Goal: Contribute content

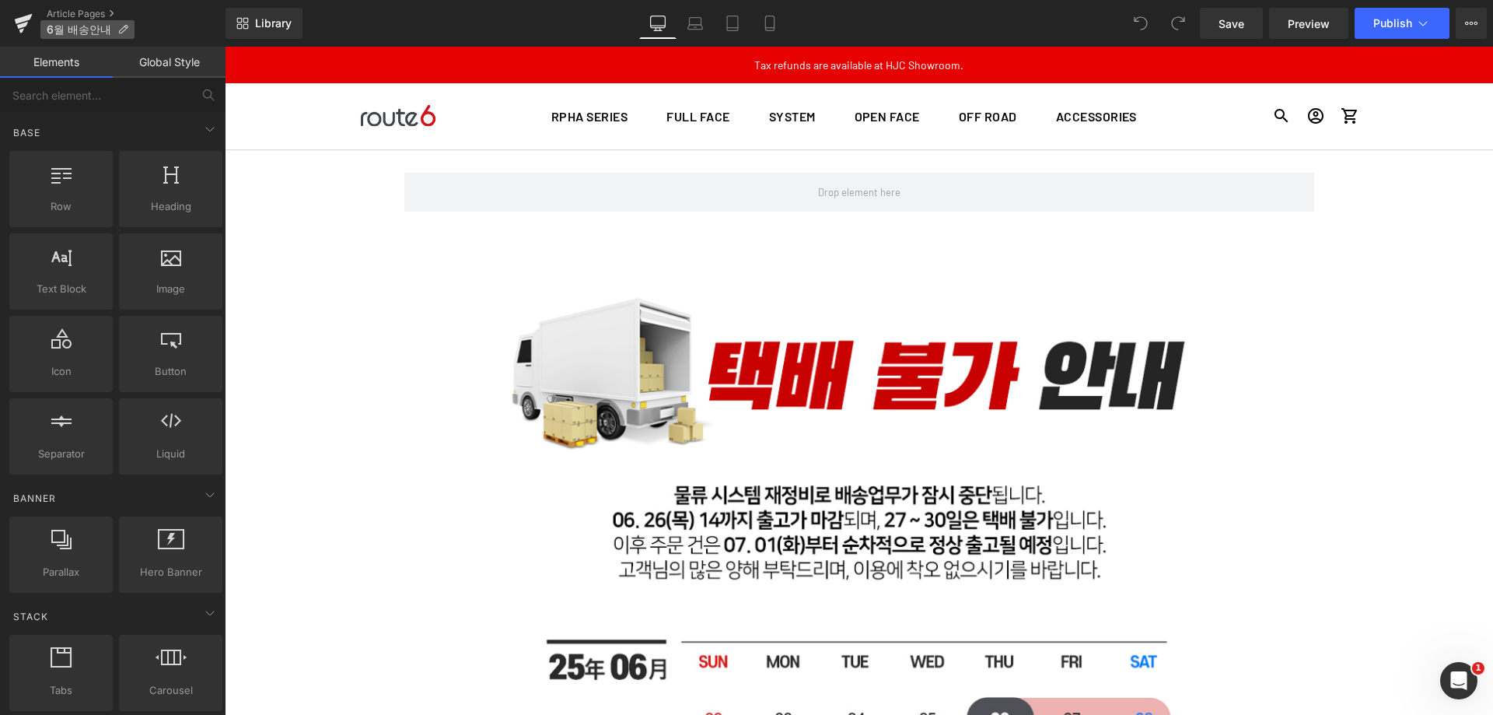
click at [121, 30] on icon at bounding box center [122, 29] width 11 height 11
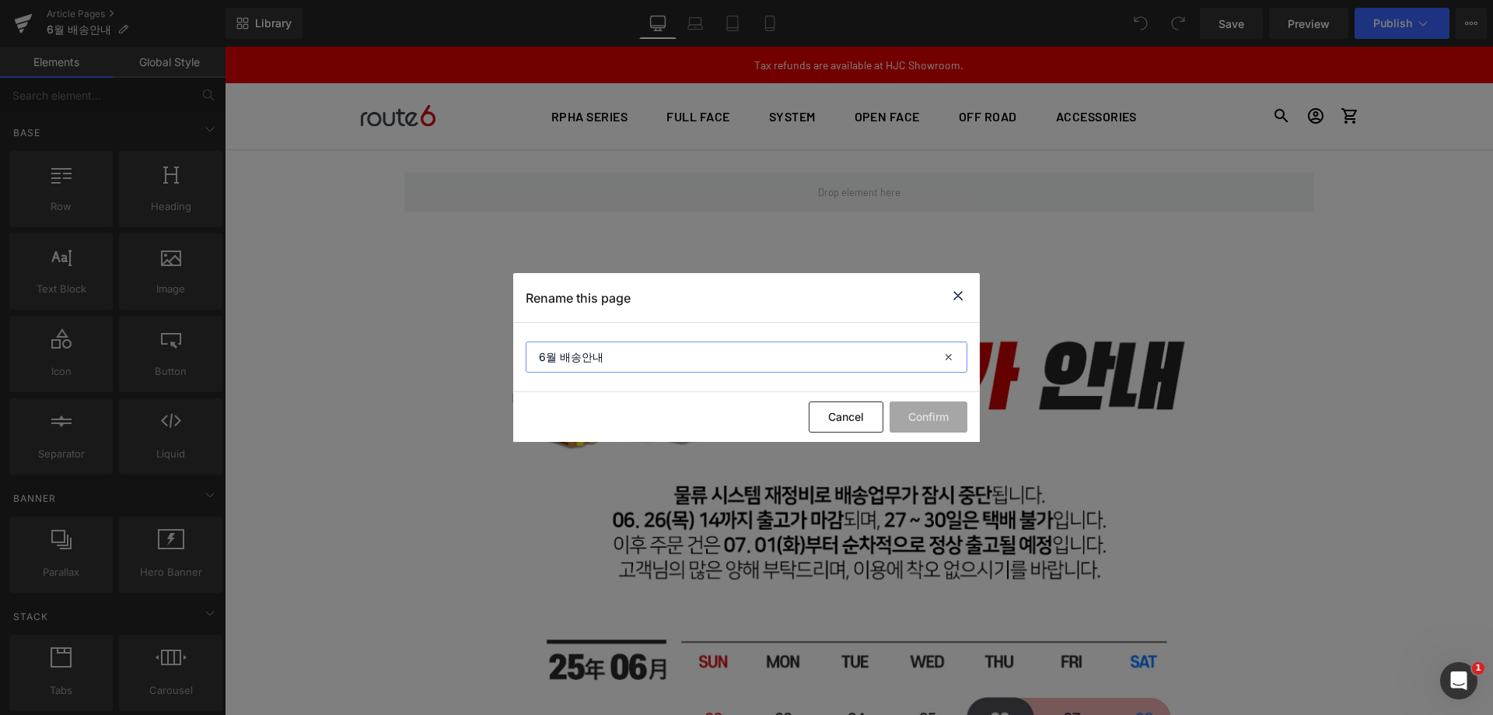
click at [676, 358] on input "6월 배송안내" at bounding box center [747, 356] width 442 height 31
type input "2"
type input "2025_08"
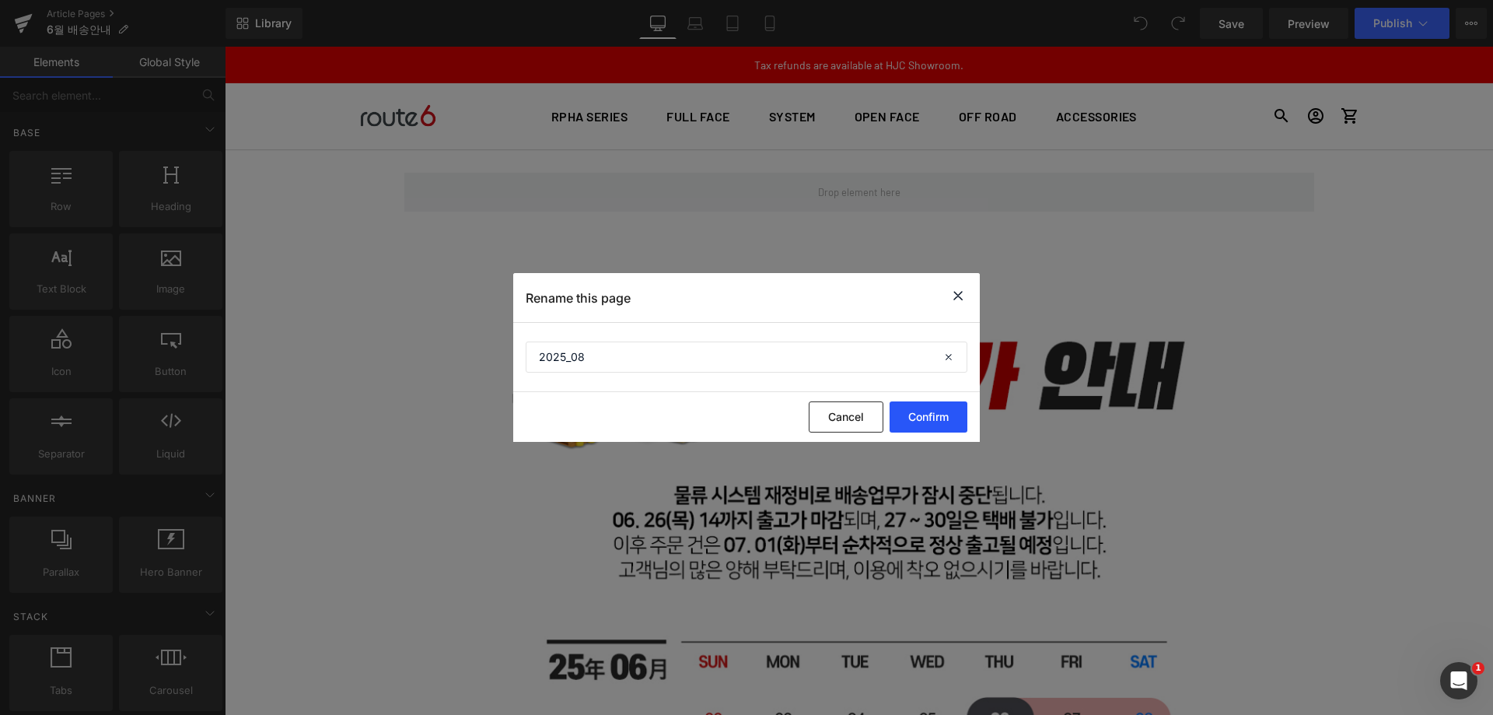
click at [953, 416] on button "Confirm" at bounding box center [929, 416] width 78 height 31
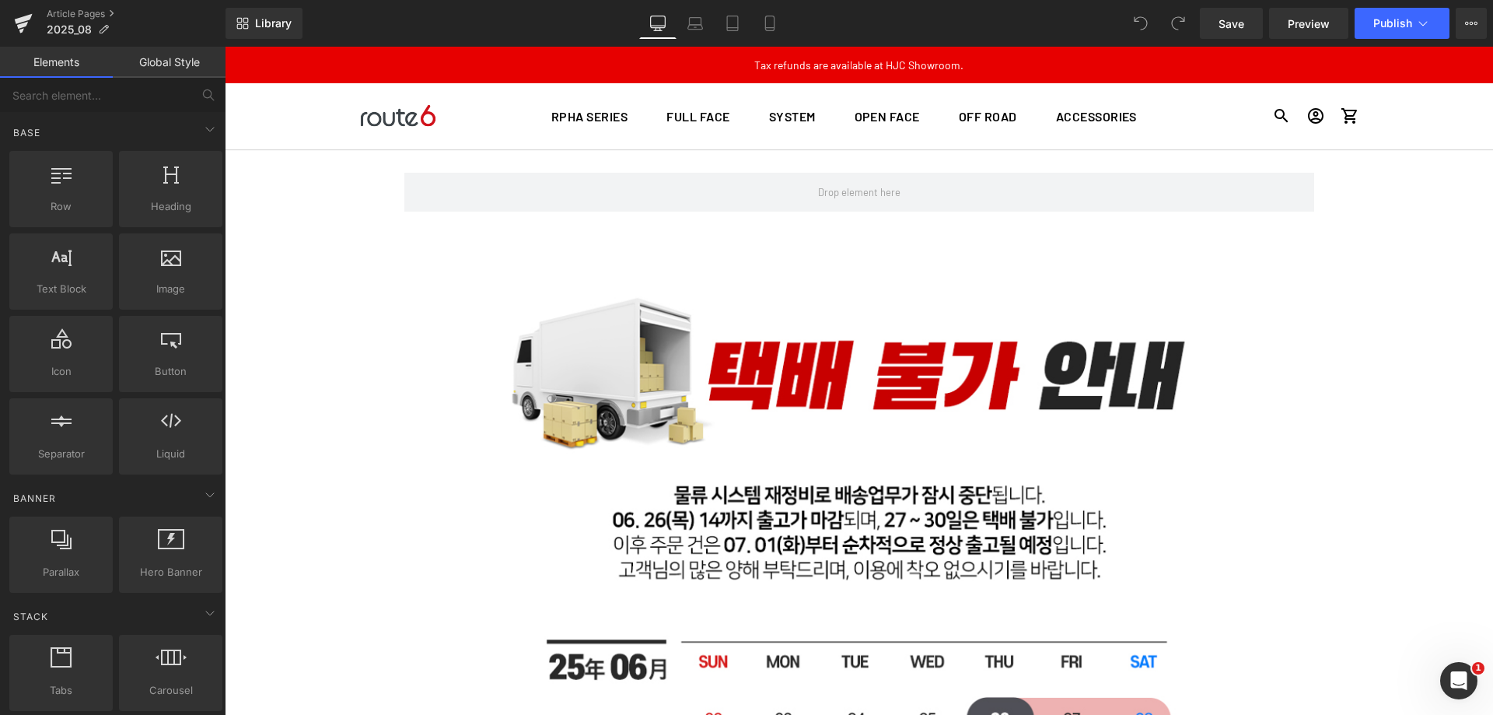
click at [1388, 327] on div "Row Image Row Row Select your layout" at bounding box center [859, 726] width 1268 height 1154
click at [96, 12] on link "Article Pages" at bounding box center [136, 14] width 179 height 12
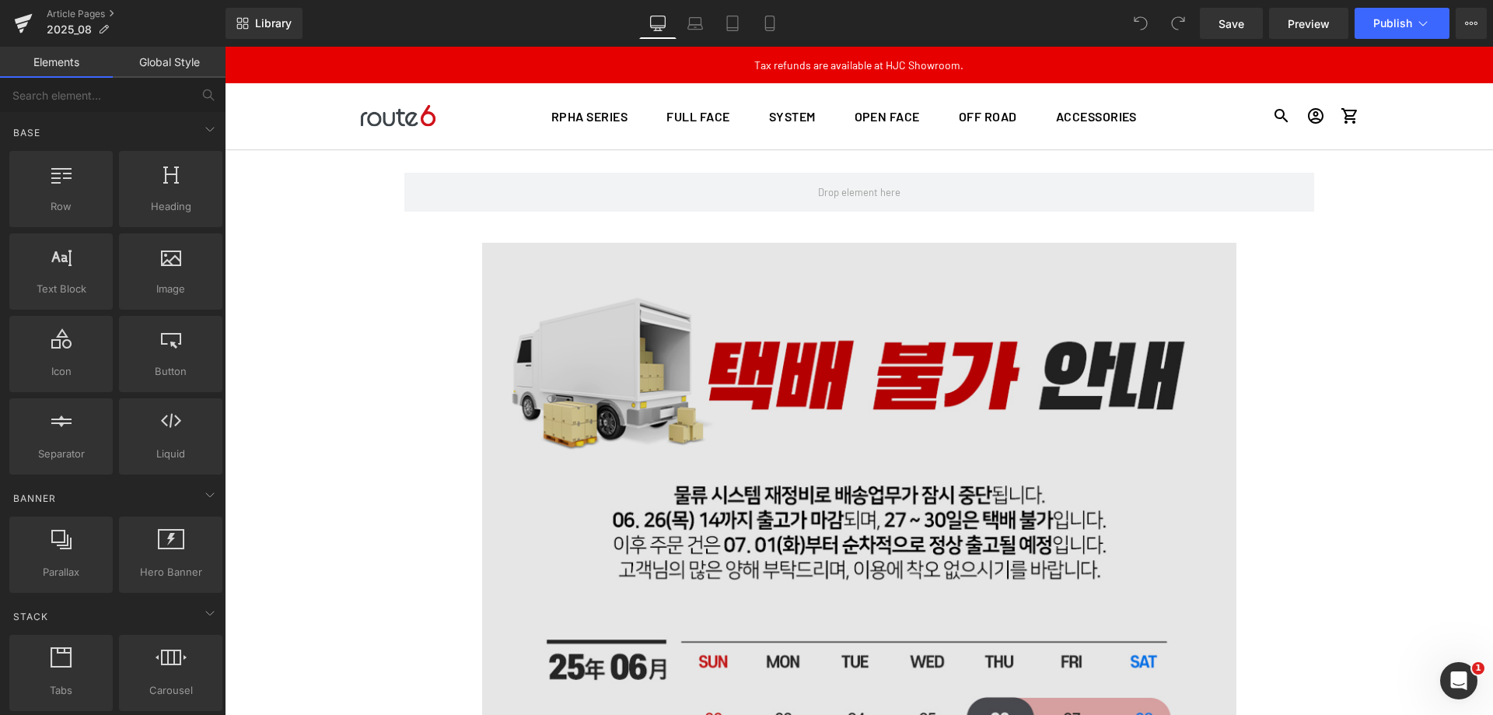
click at [813, 341] on img at bounding box center [859, 620] width 754 height 754
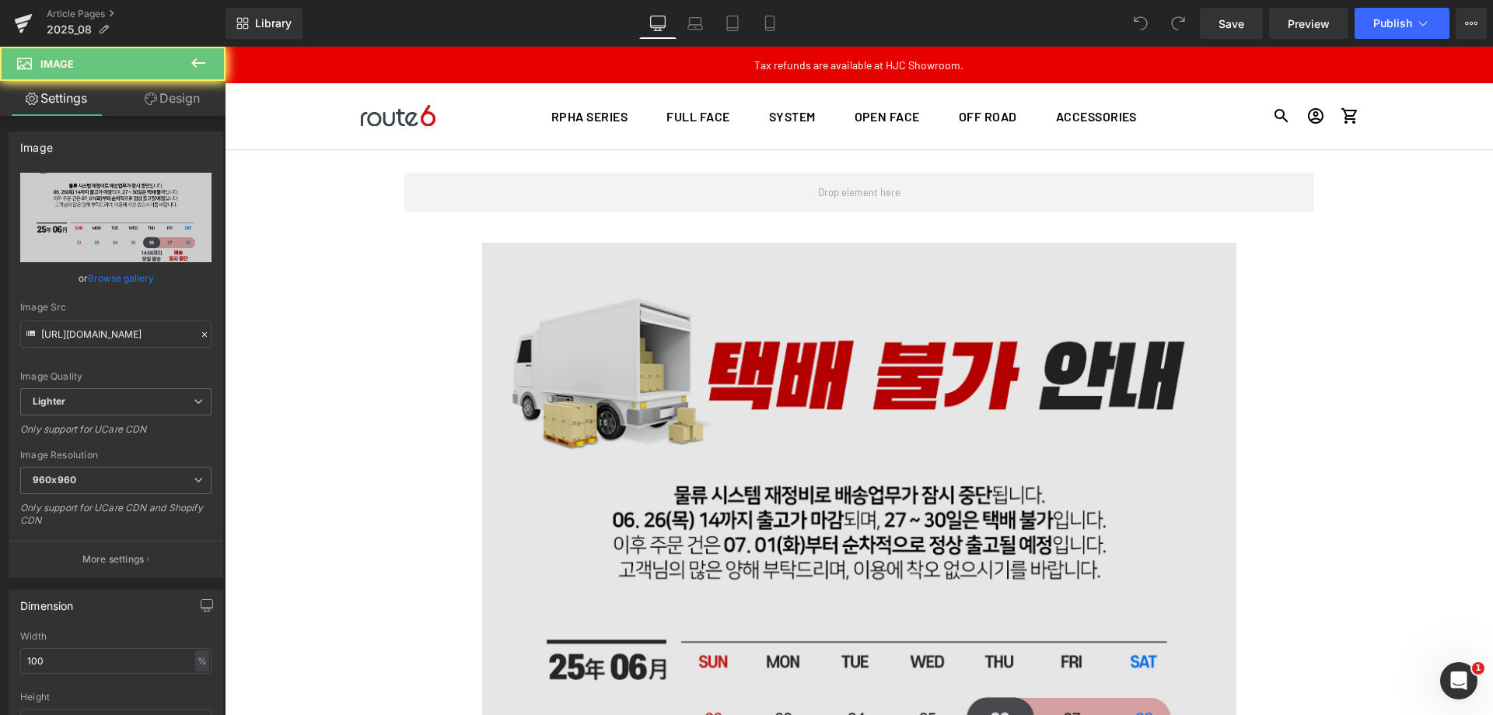
click at [732, 397] on img at bounding box center [859, 620] width 754 height 754
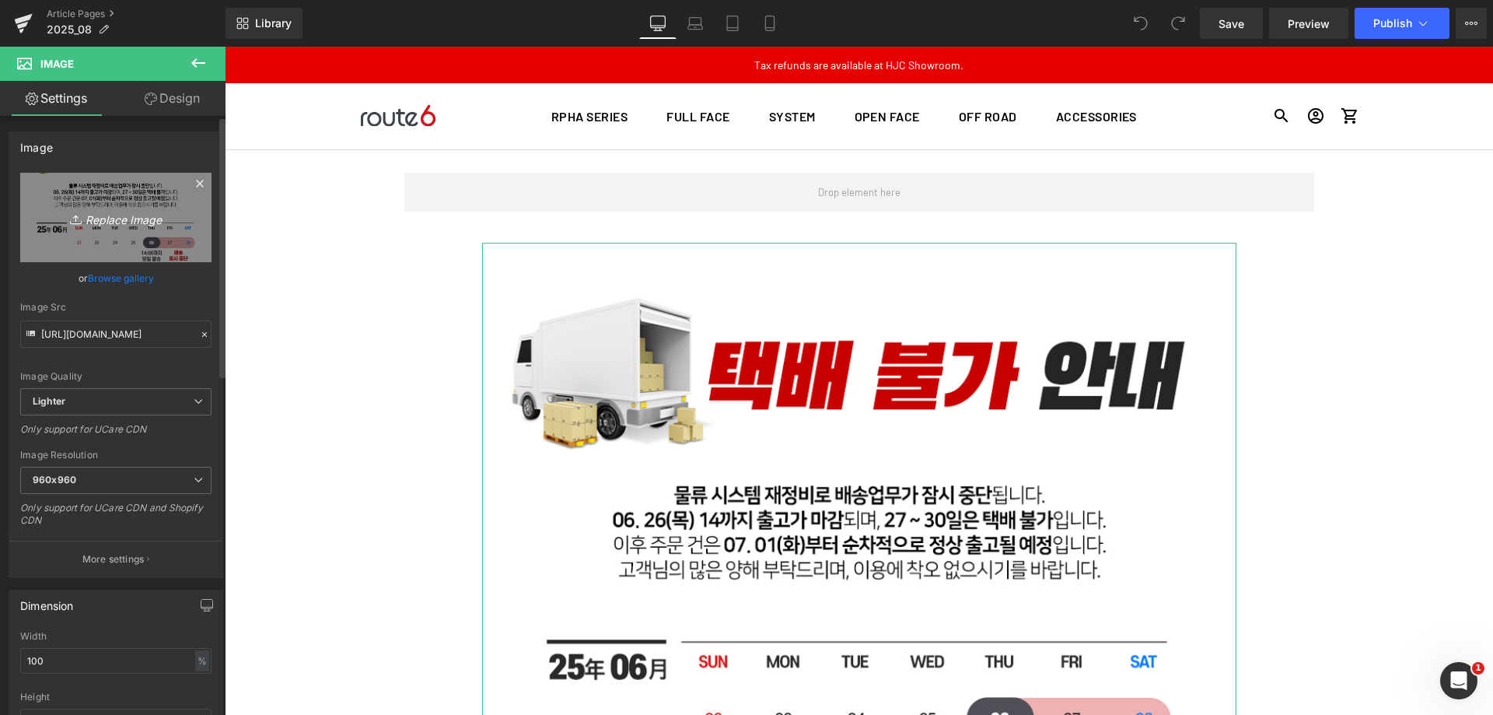
click at [75, 210] on icon "Replace Image" at bounding box center [116, 217] width 124 height 19
type input "C:\fakepath\250811_bs.jpg"
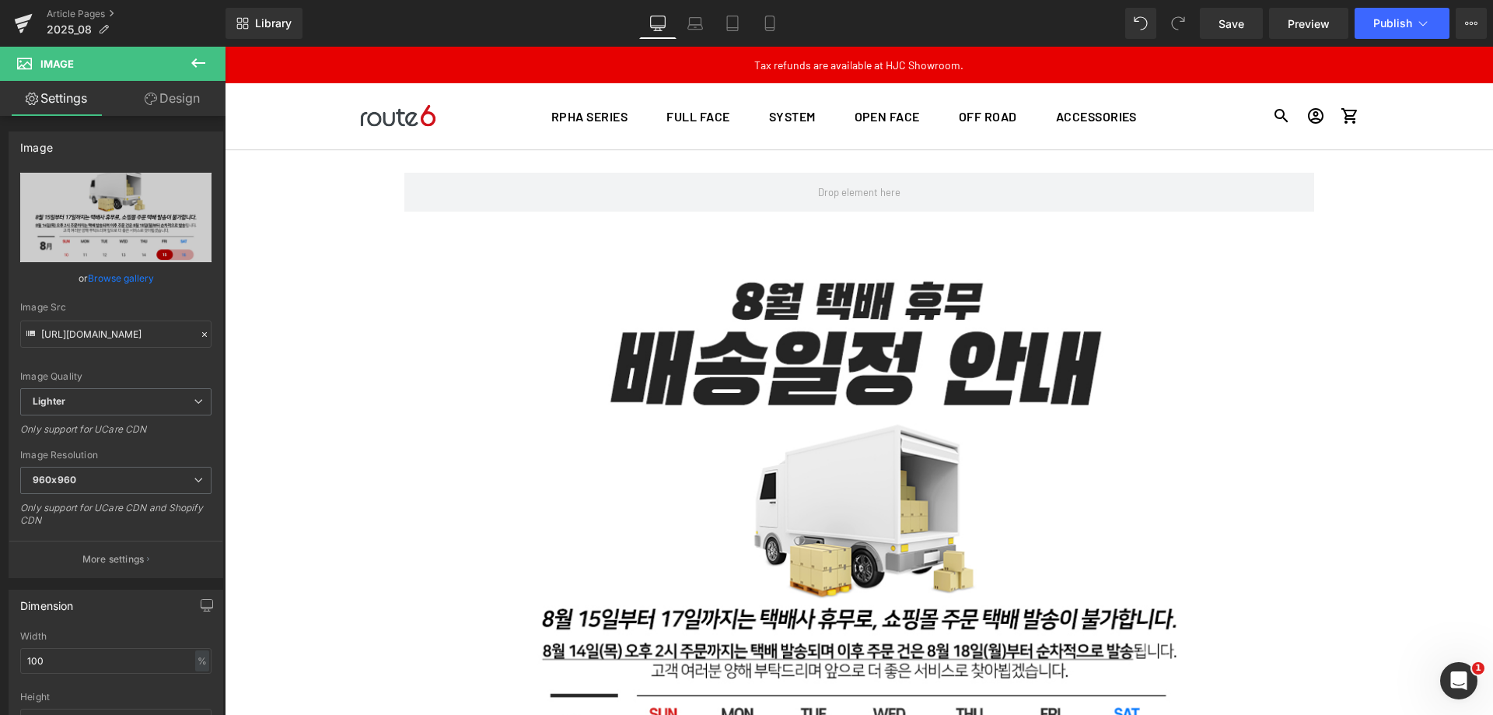
type input "https://ucarecdn.com/0e2bc191-2857-4899-a9c5-7203bb87a1b3/-/format/auto/-/previ…"
click at [1403, 22] on span "Publish" at bounding box center [1392, 23] width 39 height 12
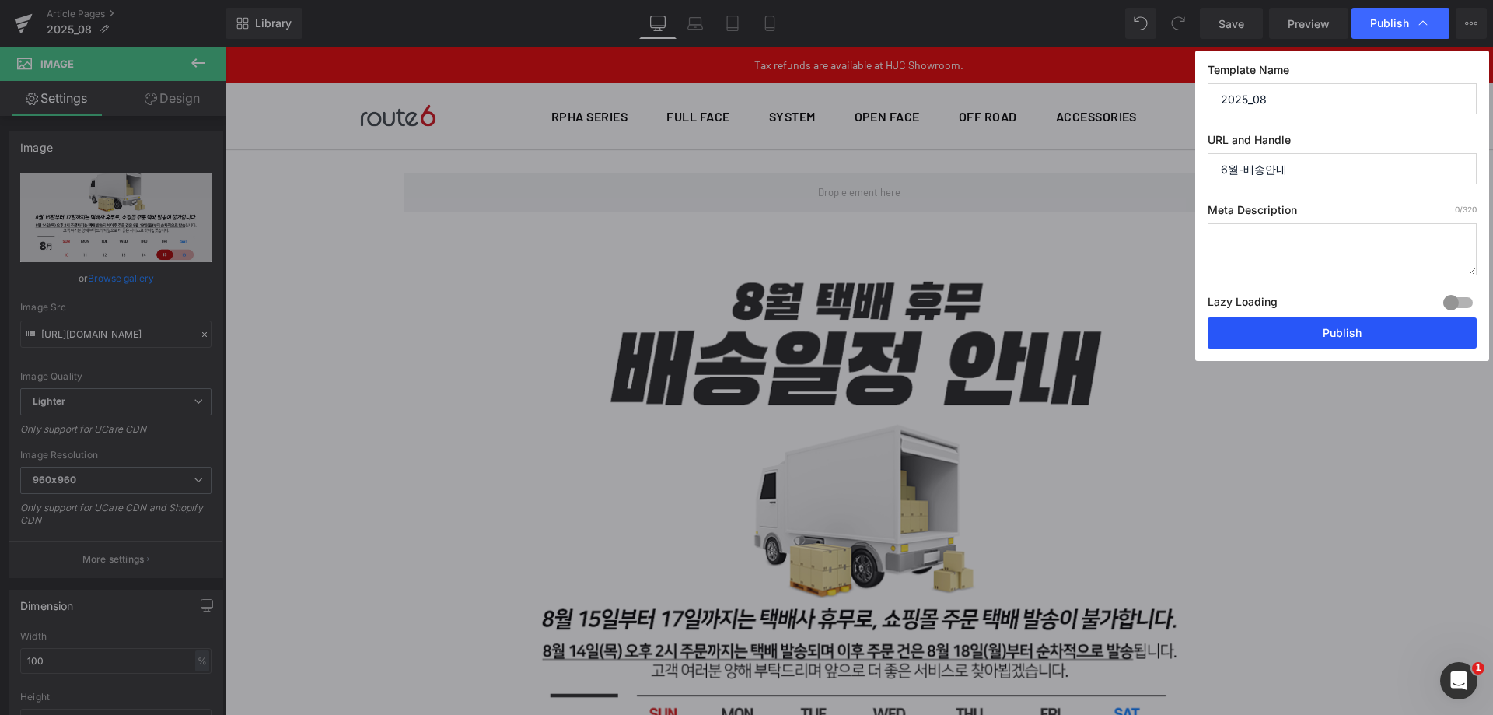
click at [1324, 335] on button "Publish" at bounding box center [1342, 332] width 269 height 31
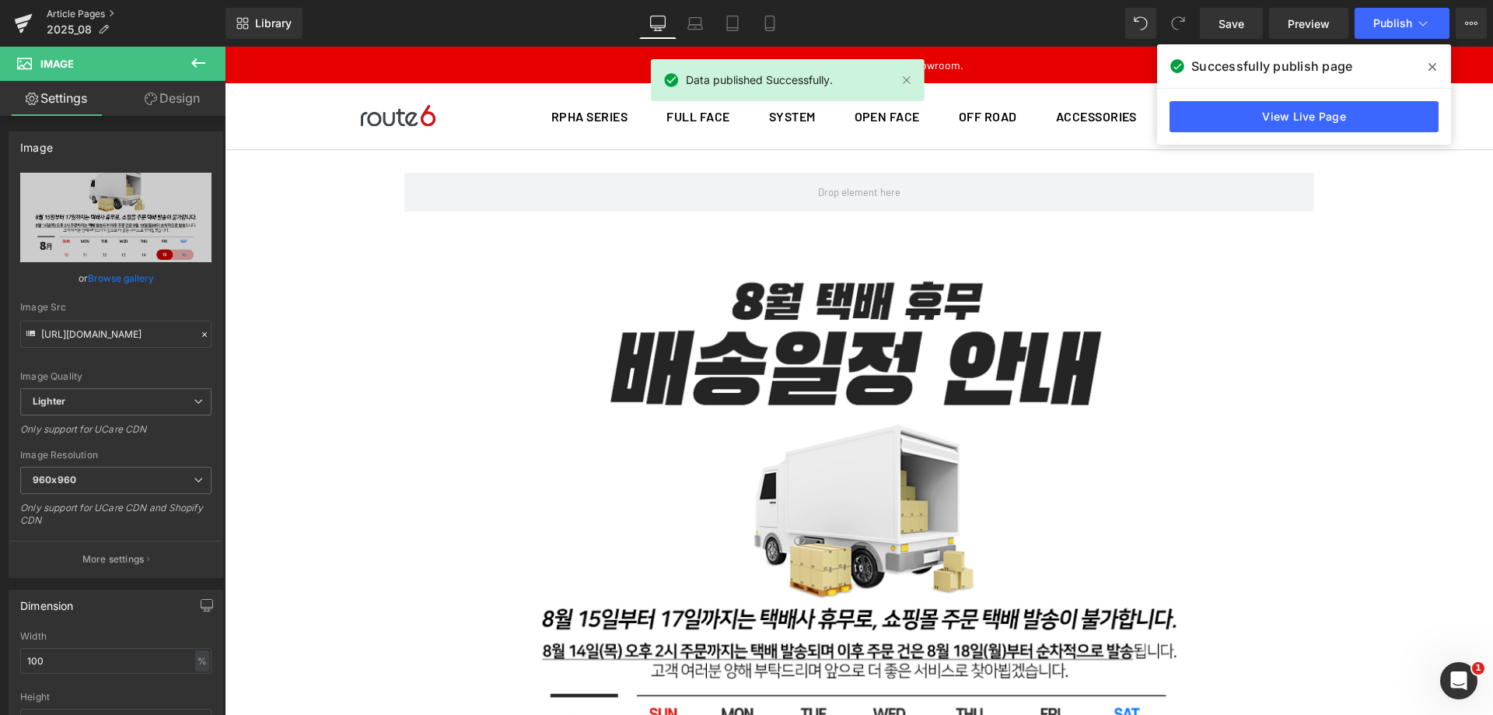
click at [90, 15] on link "Article Pages" at bounding box center [136, 14] width 179 height 12
